Goal: Communication & Community: Answer question/provide support

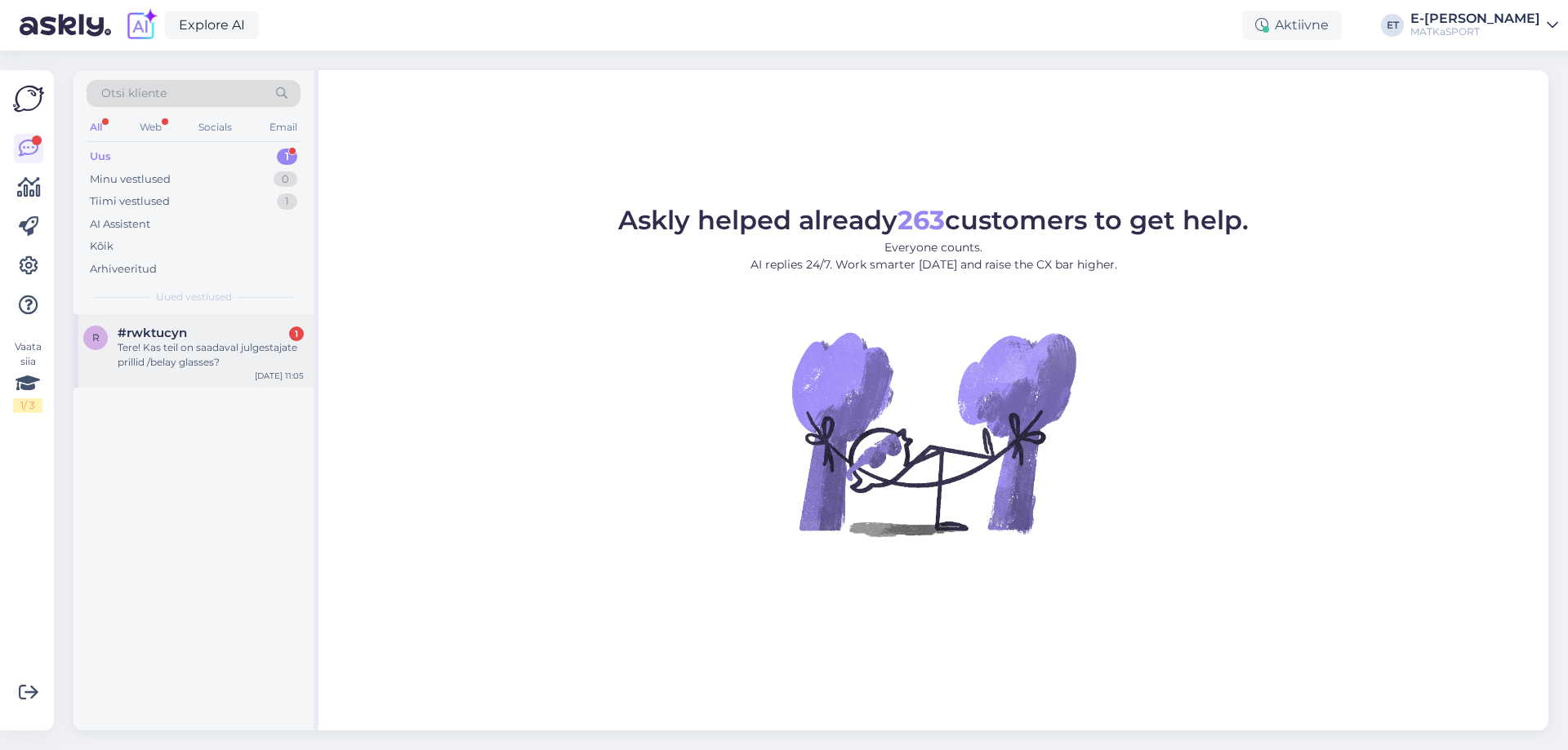
click at [162, 337] on span "#rwktucyn" at bounding box center [152, 333] width 69 height 15
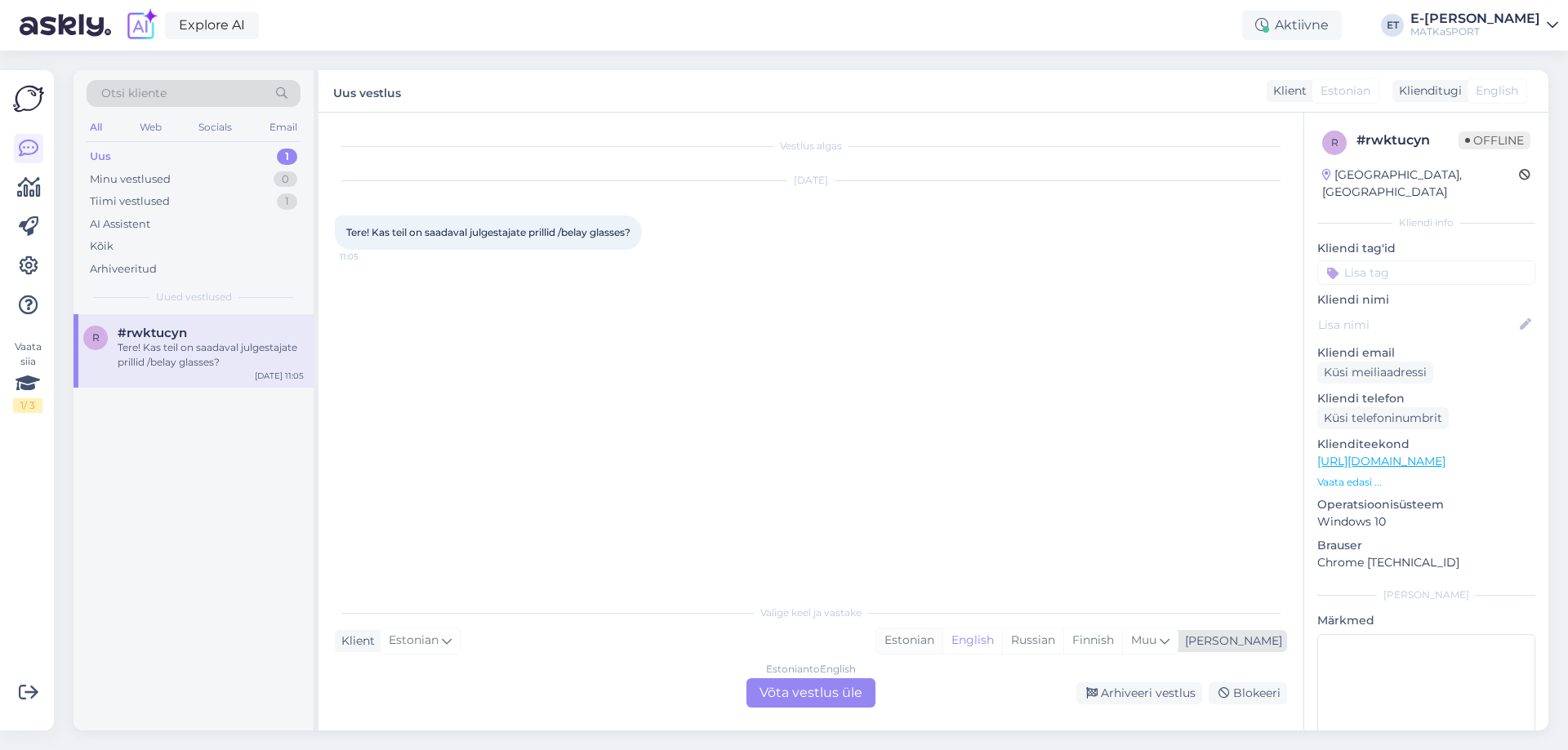
click at [942, 648] on div "Estonian" at bounding box center [908, 640] width 66 height 24
click at [830, 696] on div "Estonian to Estonian Võta vestlus üle" at bounding box center [810, 693] width 129 height 29
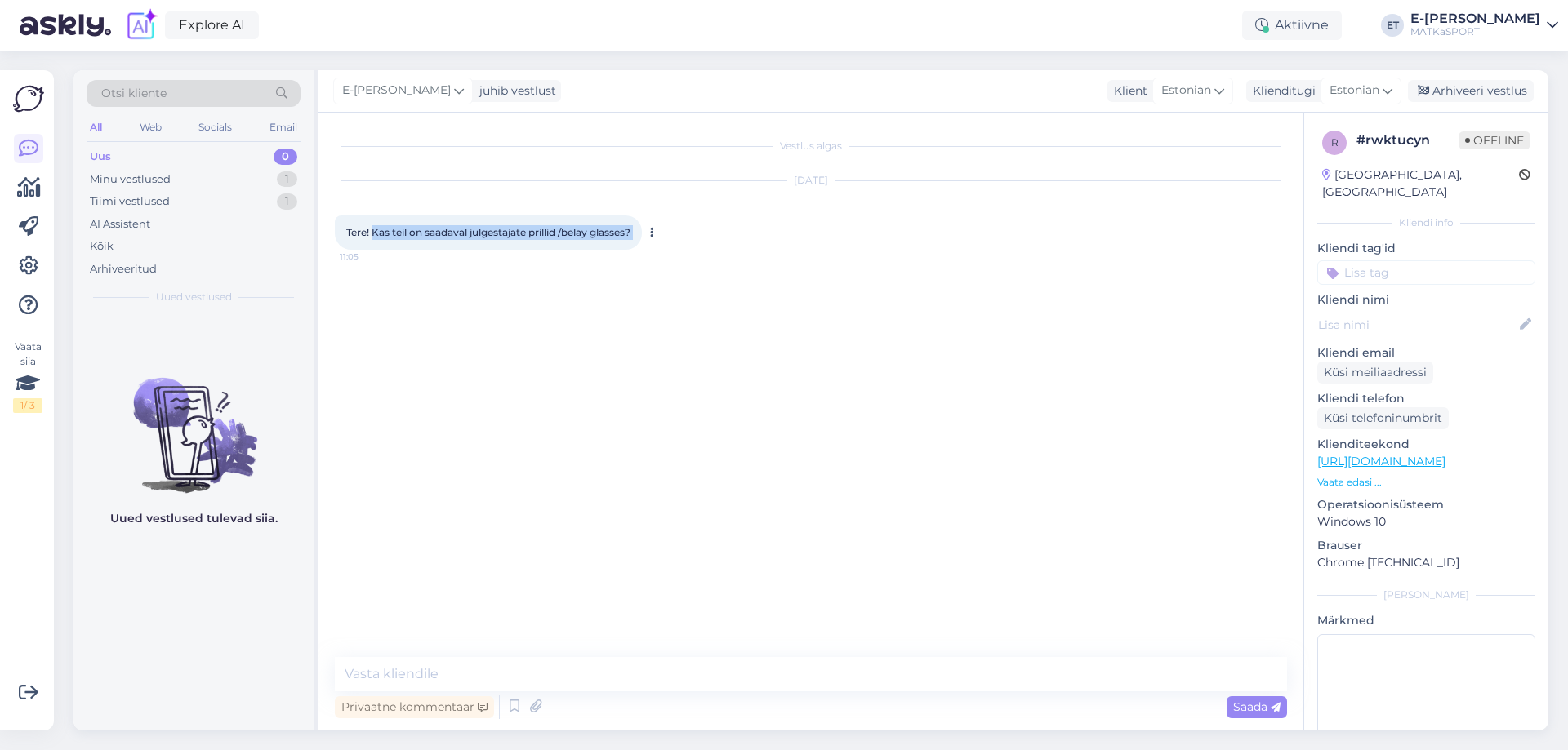
drag, startPoint x: 374, startPoint y: 234, endPoint x: 652, endPoint y: 233, distance: 278.0
click at [642, 233] on div "Tere! Kas teil on saadaval julgestajate prillid /belay glasses? 11:05" at bounding box center [488, 233] width 307 height 34
copy div "Kas teil on saadaval julgestajate prillid /belay glasses? 11:05"
click at [474, 676] on textarea at bounding box center [810, 674] width 952 height 34
type textarea "Tere! Kahjuks ei ole."
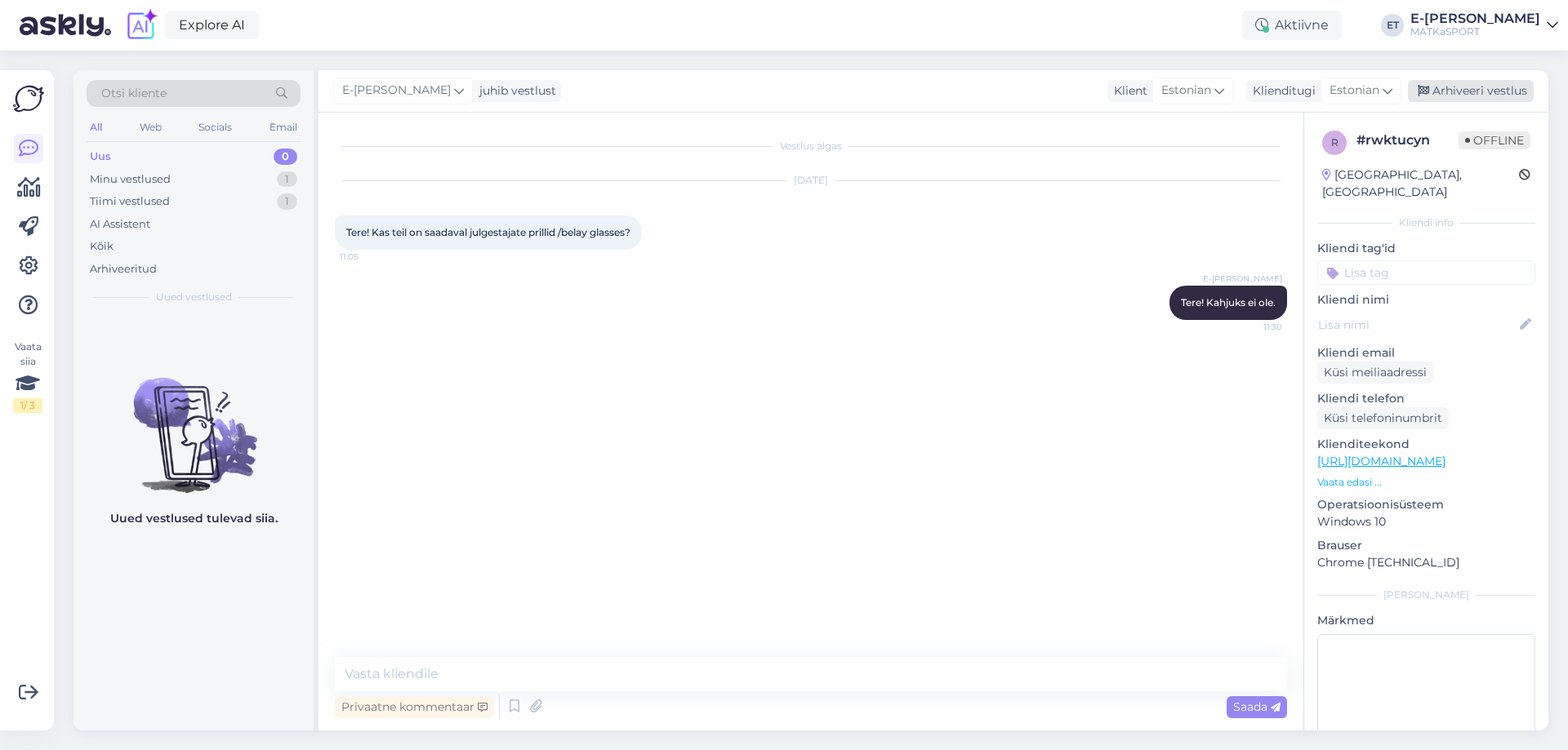
click at [1486, 95] on div "Arhiveeri vestlus" at bounding box center [1470, 91] width 126 height 22
